Goal: Information Seeking & Learning: Learn about a topic

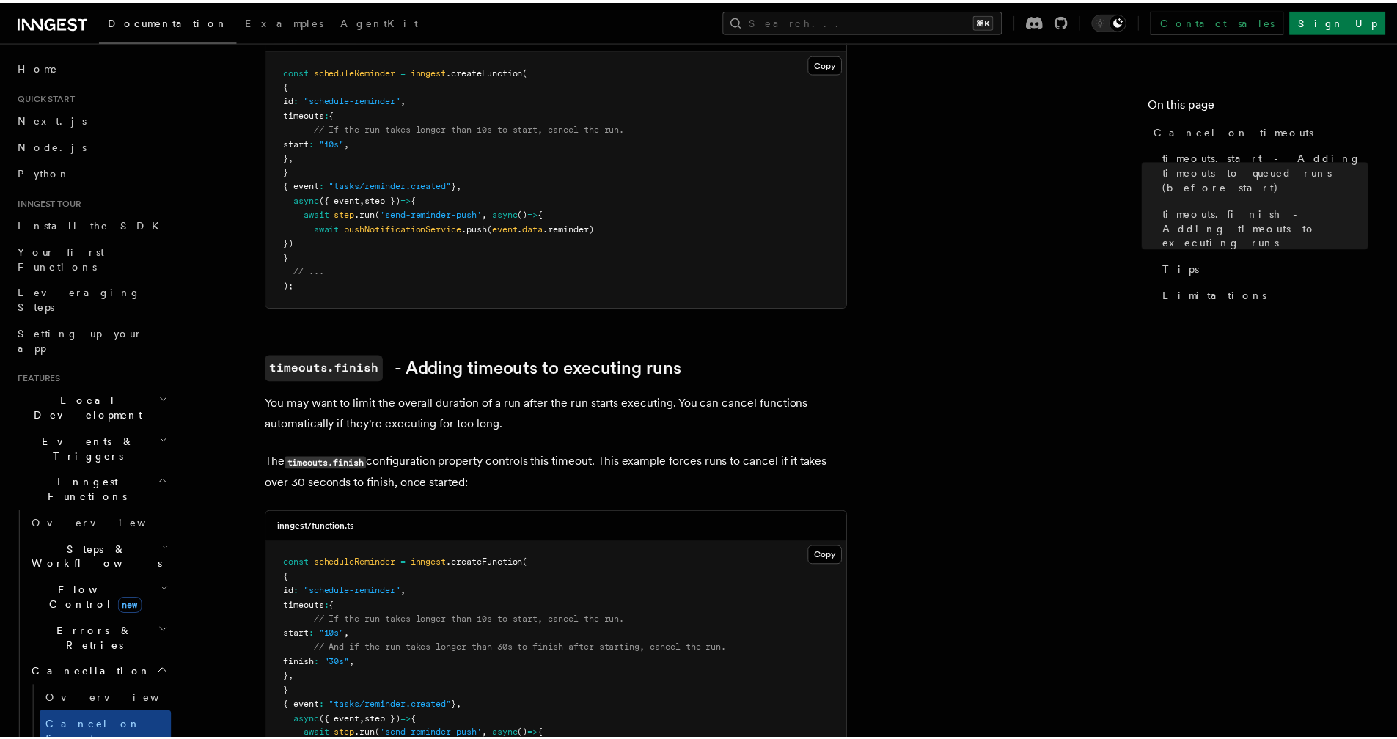
scroll to position [386, 0]
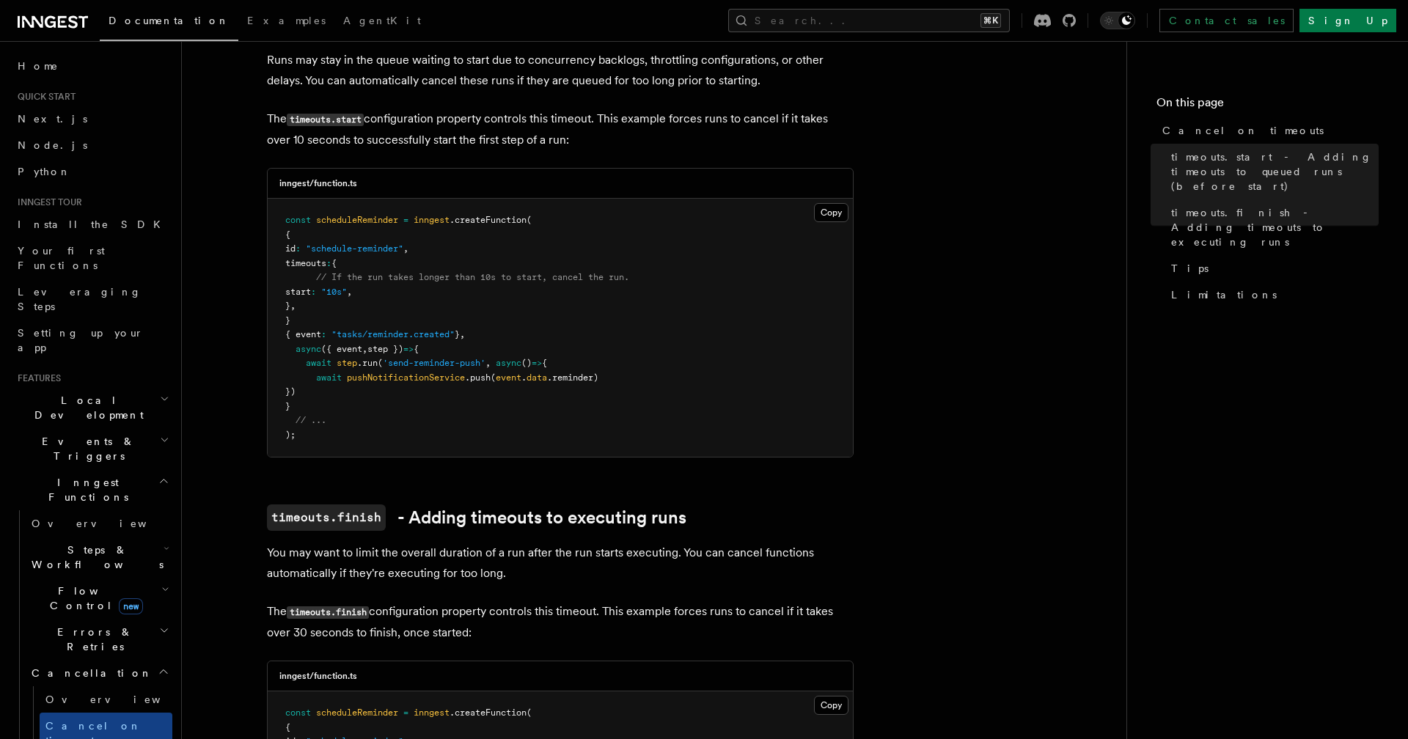
click at [984, 208] on article "Features Inngest Functions Cancellation Cancel on timeouts It's possible to for…" at bounding box center [654, 671] width 898 height 1986
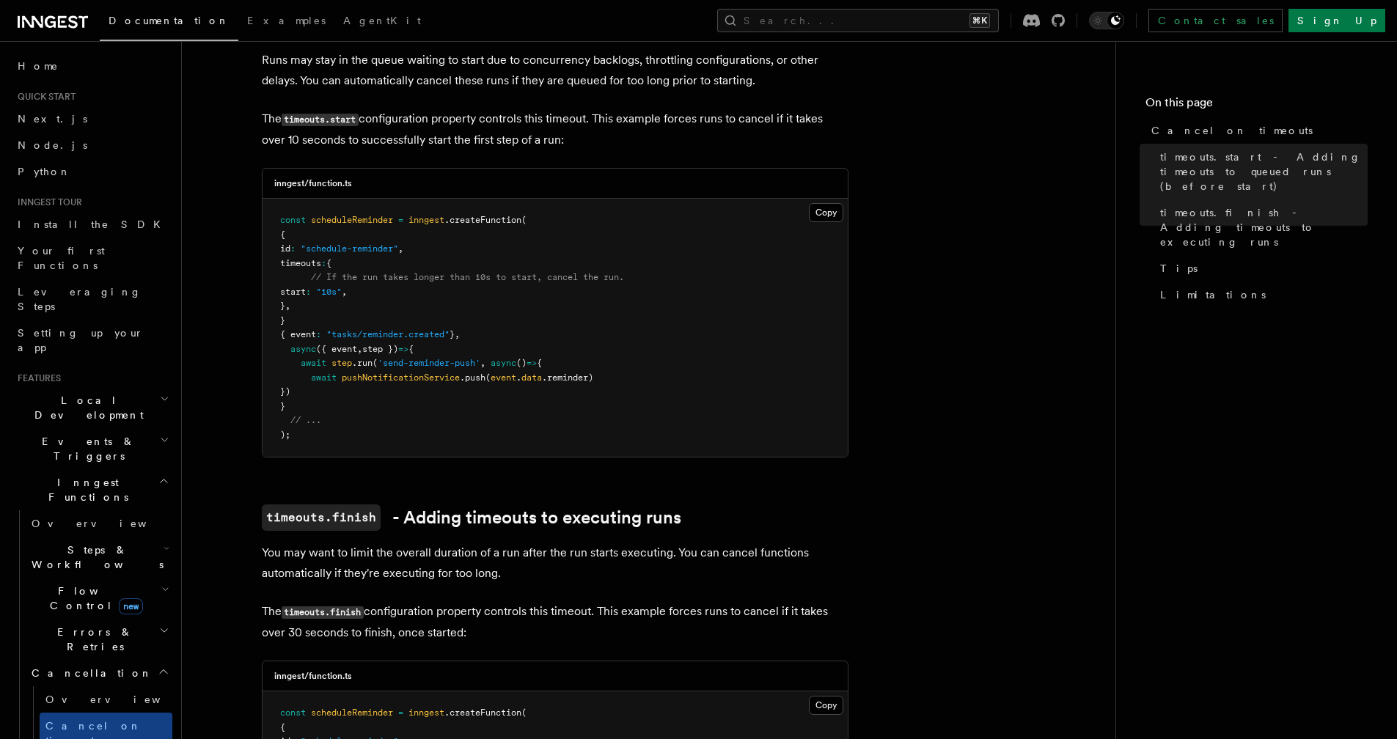
click at [1011, 219] on article "Features Inngest Functions Cancellation Cancel on timeouts It's possible to for…" at bounding box center [648, 671] width 887 height 1986
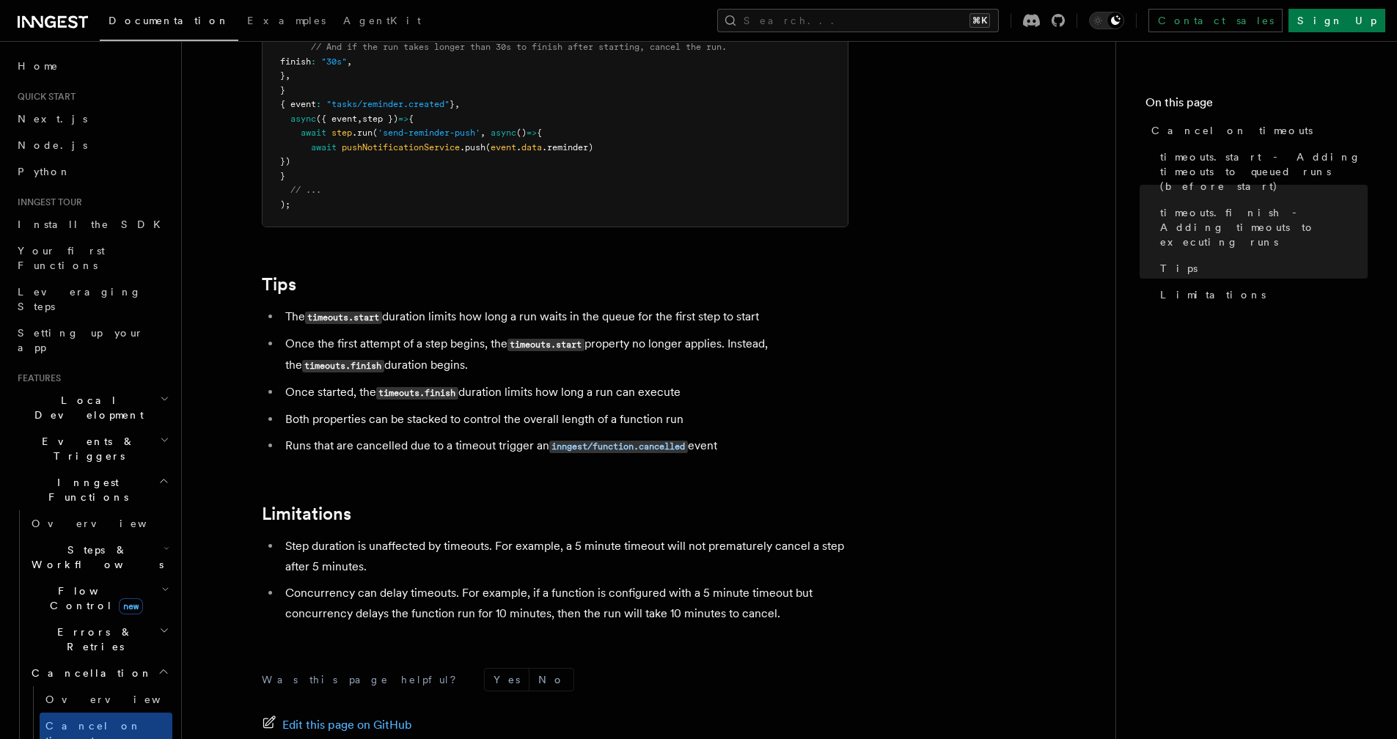
scroll to position [1291, 0]
